Goal: Task Accomplishment & Management: Manage account settings

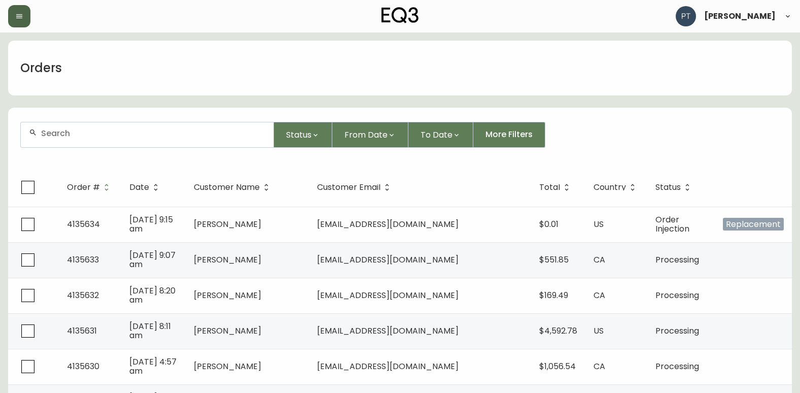
click at [14, 10] on button "button" at bounding box center [19, 16] width 22 height 22
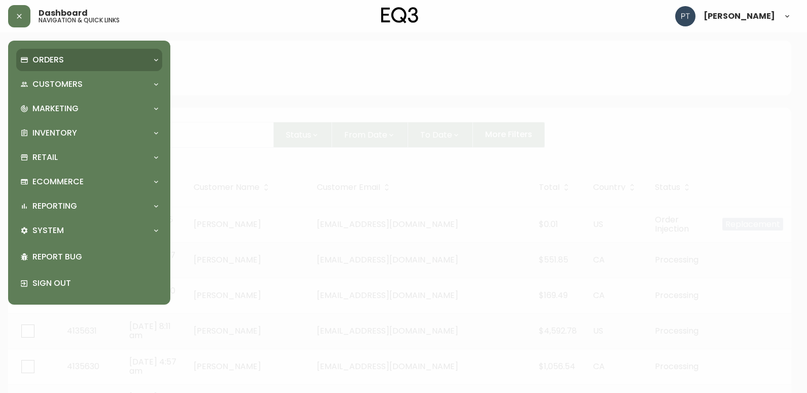
click at [53, 65] on p "Orders" at bounding box center [47, 59] width 31 height 11
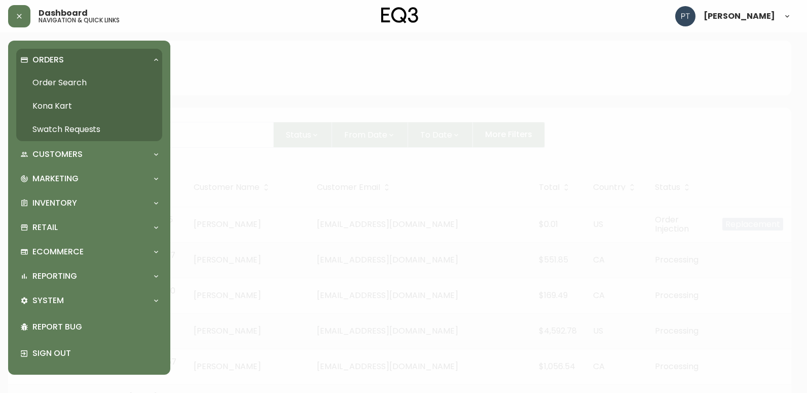
click at [79, 130] on link "Swatch Requests" at bounding box center [89, 129] width 146 height 23
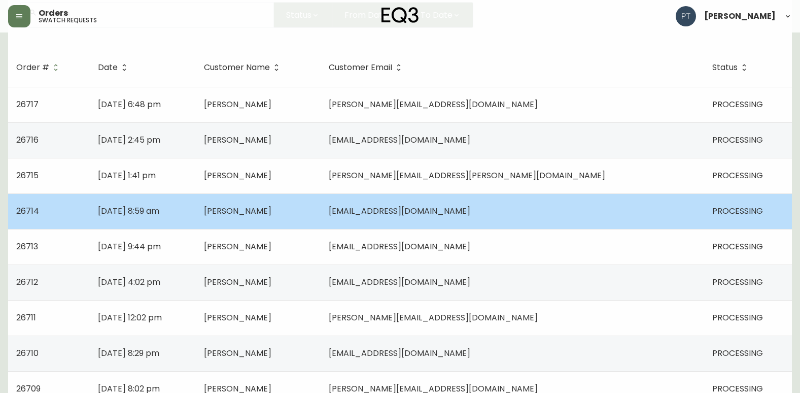
scroll to position [101, 0]
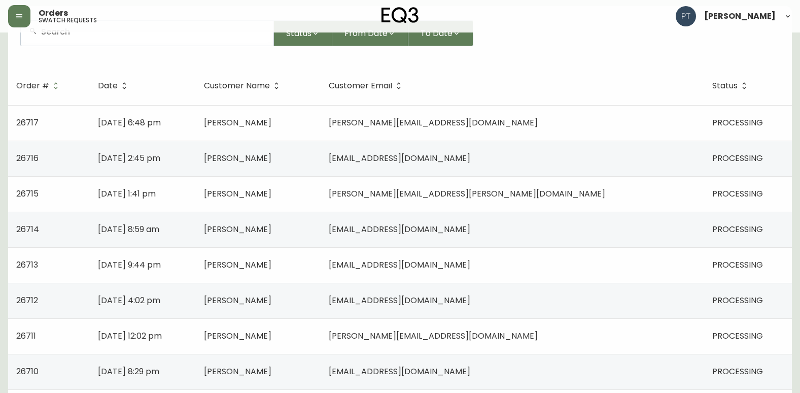
drag, startPoint x: 345, startPoint y: 199, endPoint x: 328, endPoint y: 207, distance: 19.5
click at [321, 199] on td "[PERSON_NAME]" at bounding box center [258, 193] width 125 height 35
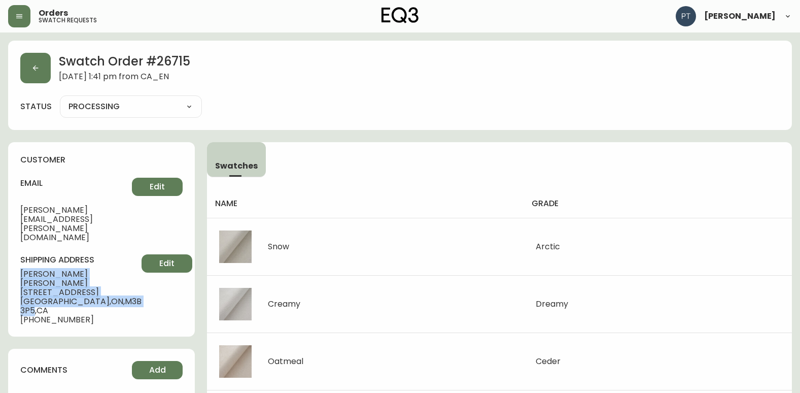
drag, startPoint x: 20, startPoint y: 246, endPoint x: 115, endPoint y: 272, distance: 98.3
click at [115, 272] on div "customer email [PERSON_NAME][EMAIL_ADDRESS][PERSON_NAME][DOMAIN_NAME] Edit ship…" at bounding box center [101, 239] width 187 height 194
copy div "[PERSON_NAME] [STREET_ADDRESS]"
click at [35, 59] on button "button" at bounding box center [35, 68] width 30 height 30
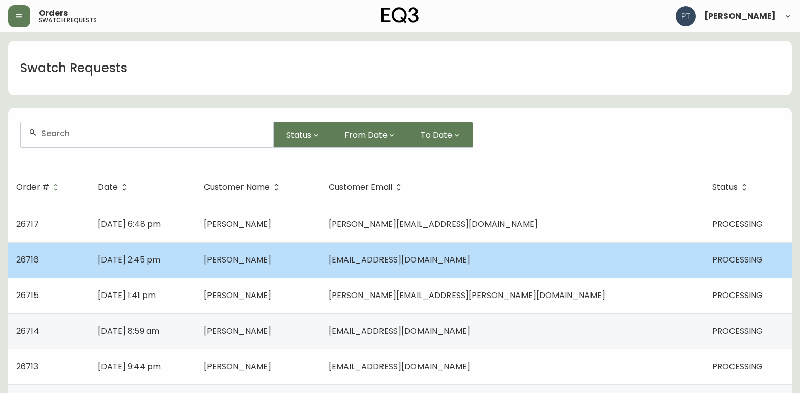
click at [271, 261] on span "Susan Palmer" at bounding box center [237, 260] width 67 height 12
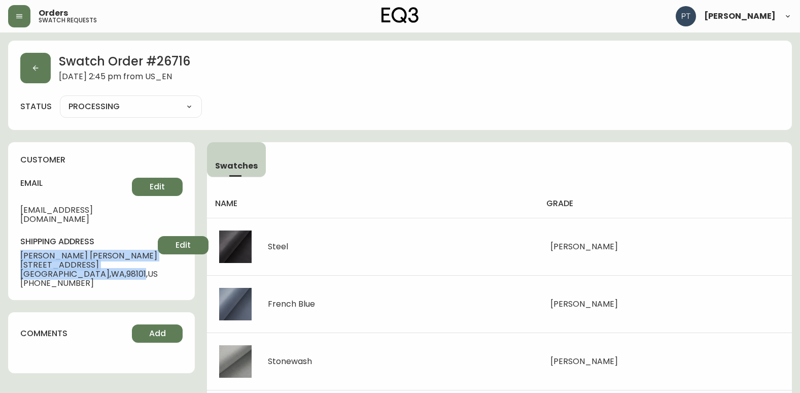
drag, startPoint x: 16, startPoint y: 245, endPoint x: 90, endPoint y: 261, distance: 75.6
click at [90, 261] on div "customer email leadcatpress@gmail.com Edit shipping address Susan Palmer 1200 B…" at bounding box center [101, 221] width 187 height 158
copy div "Susan Palmer 1200 Boyston Ave #302 Seattle , WA , 98101"
click at [26, 75] on button "button" at bounding box center [35, 68] width 30 height 30
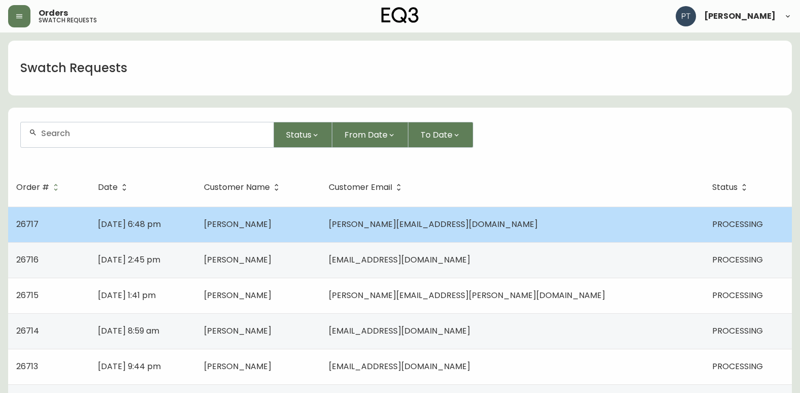
click at [271, 236] on td "Liam Conway" at bounding box center [258, 223] width 125 height 35
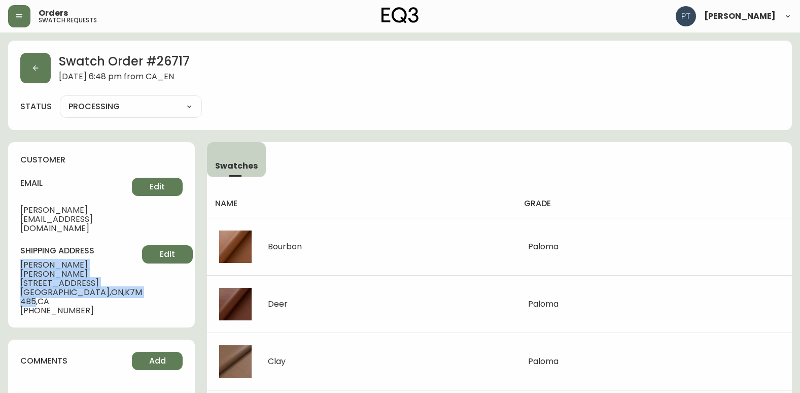
drag, startPoint x: 18, startPoint y: 243, endPoint x: 108, endPoint y: 259, distance: 91.1
click at [108, 259] on div "customer email liam.conway@carbonzero.ca Edit shipping address Liam Conway 113 …" at bounding box center [101, 234] width 187 height 185
copy div "Liam Conway 113 Braemar Rd Kingston , ON , K7M 4B5"
